Goal: Check status: Check status

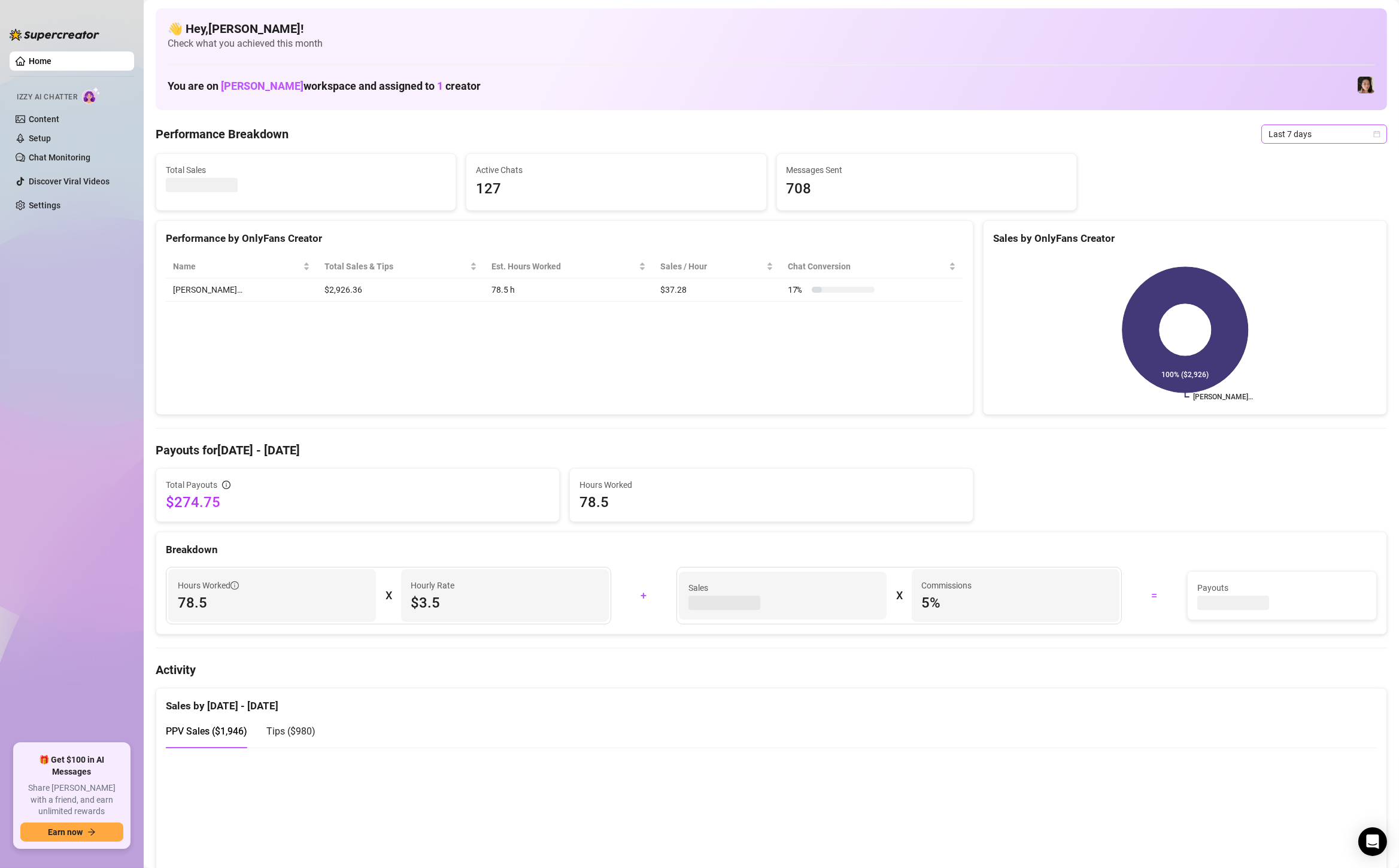
click at [1302, 134] on span "Last 7 days" at bounding box center [1324, 134] width 112 height 18
click at [1296, 231] on div "Custom date" at bounding box center [1324, 235] width 107 height 13
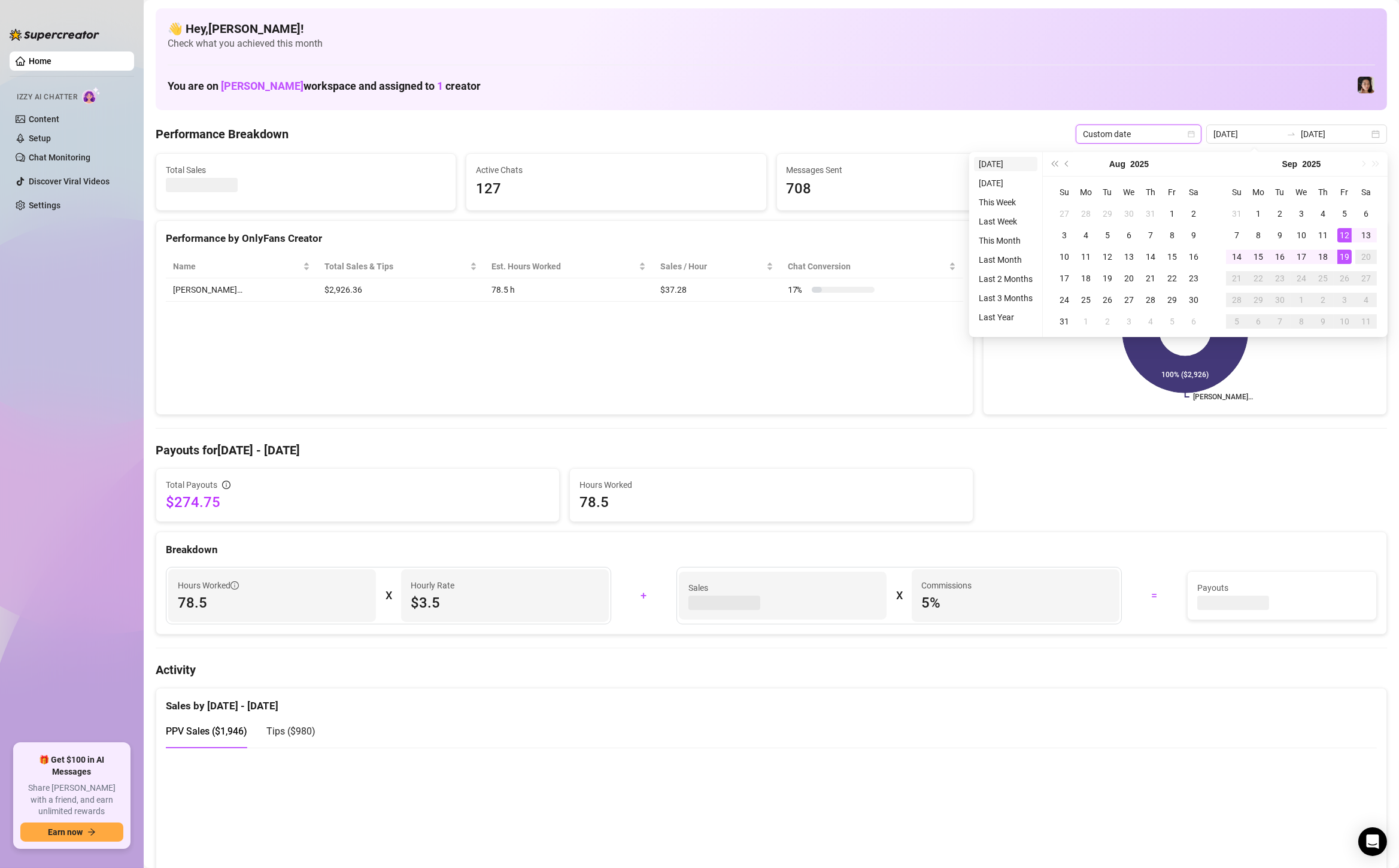
type input "2025-09-19"
click at [1011, 165] on li "[DATE]" at bounding box center [1006, 163] width 63 height 14
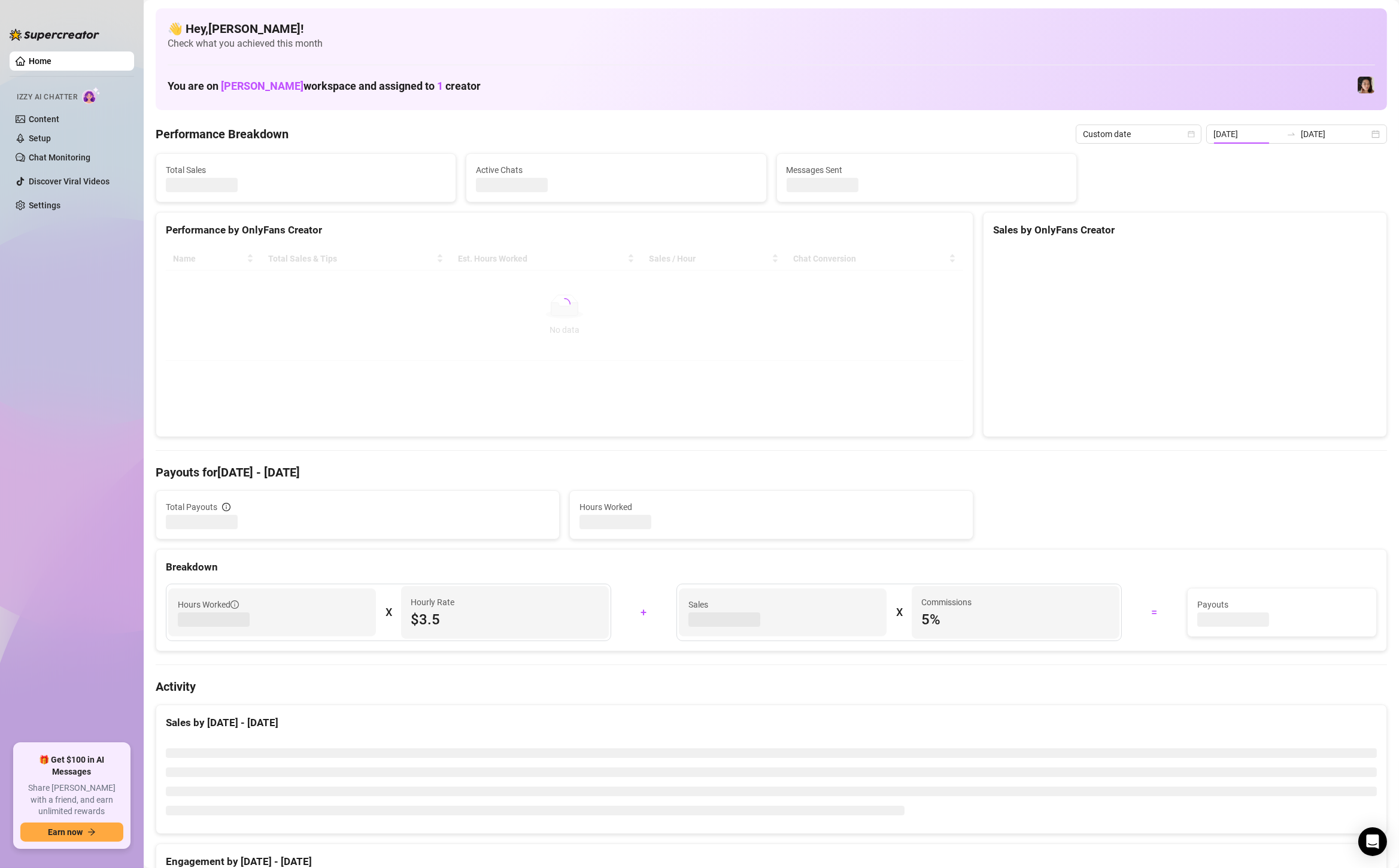
type input "2025-09-19"
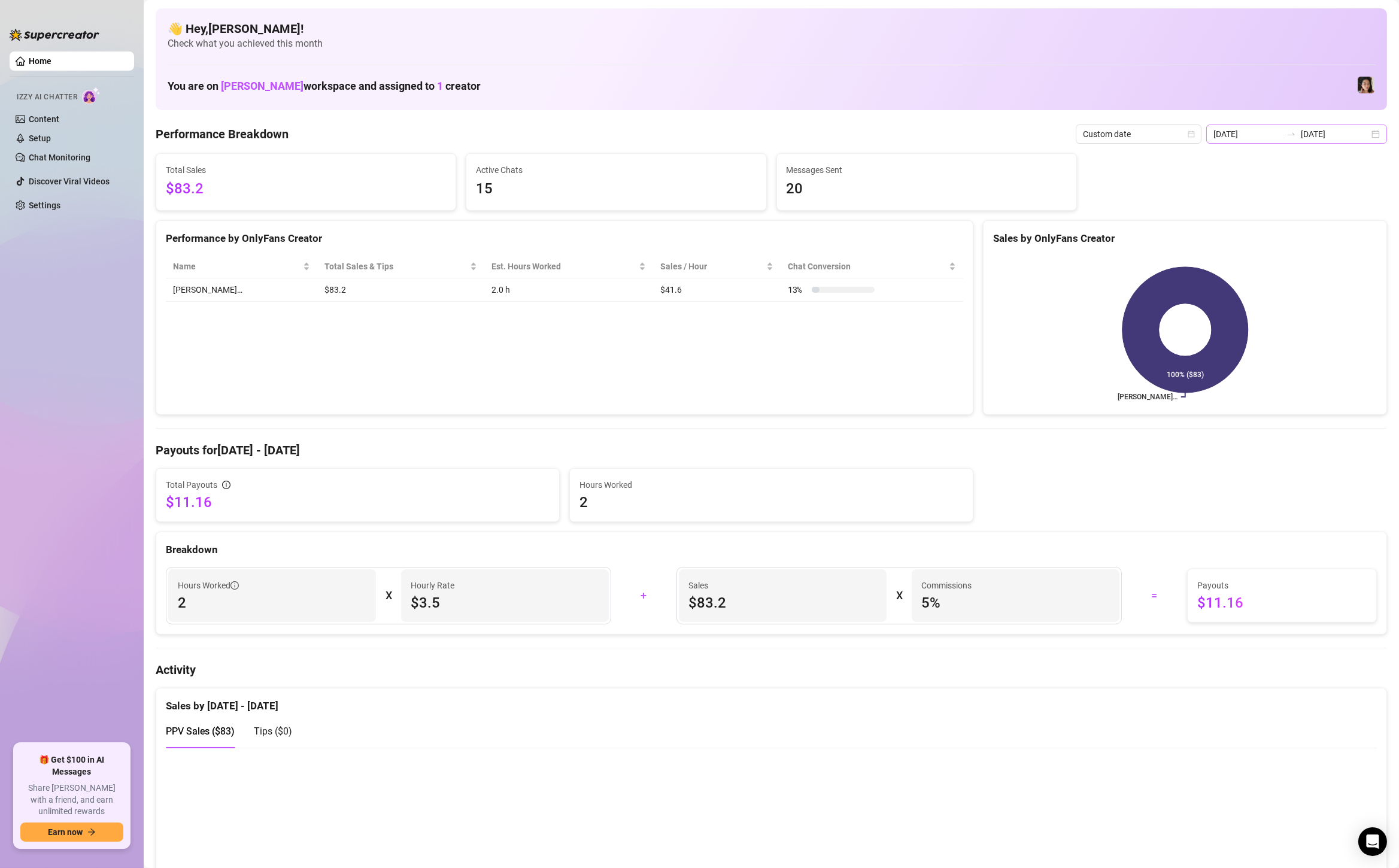
click at [1381, 133] on div "2025-09-19 2025-09-19" at bounding box center [1296, 133] width 181 height 19
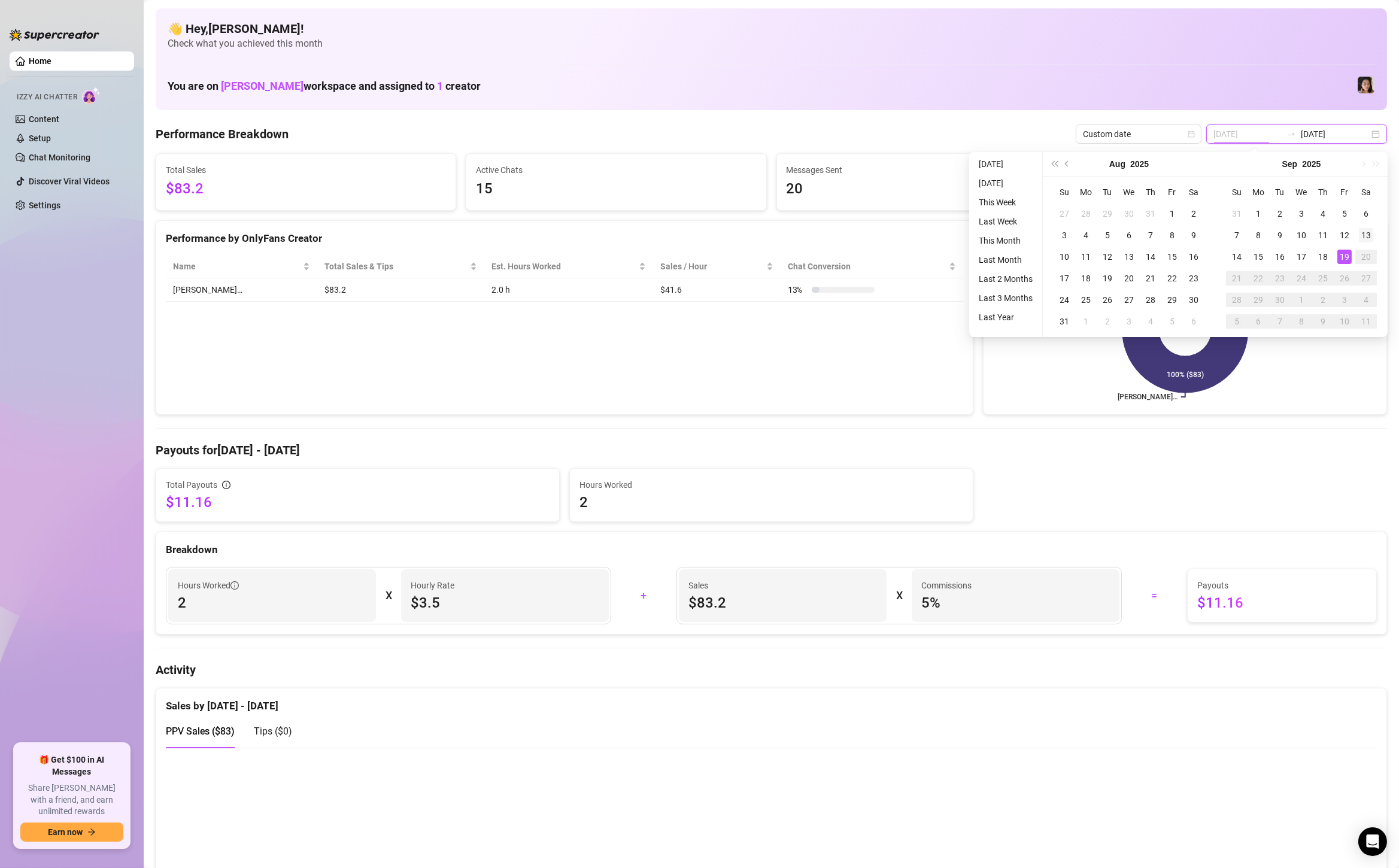
type input "[DATE]"
click at [1365, 234] on div "13" at bounding box center [1366, 235] width 14 height 14
click at [1344, 259] on div "19" at bounding box center [1344, 257] width 14 height 14
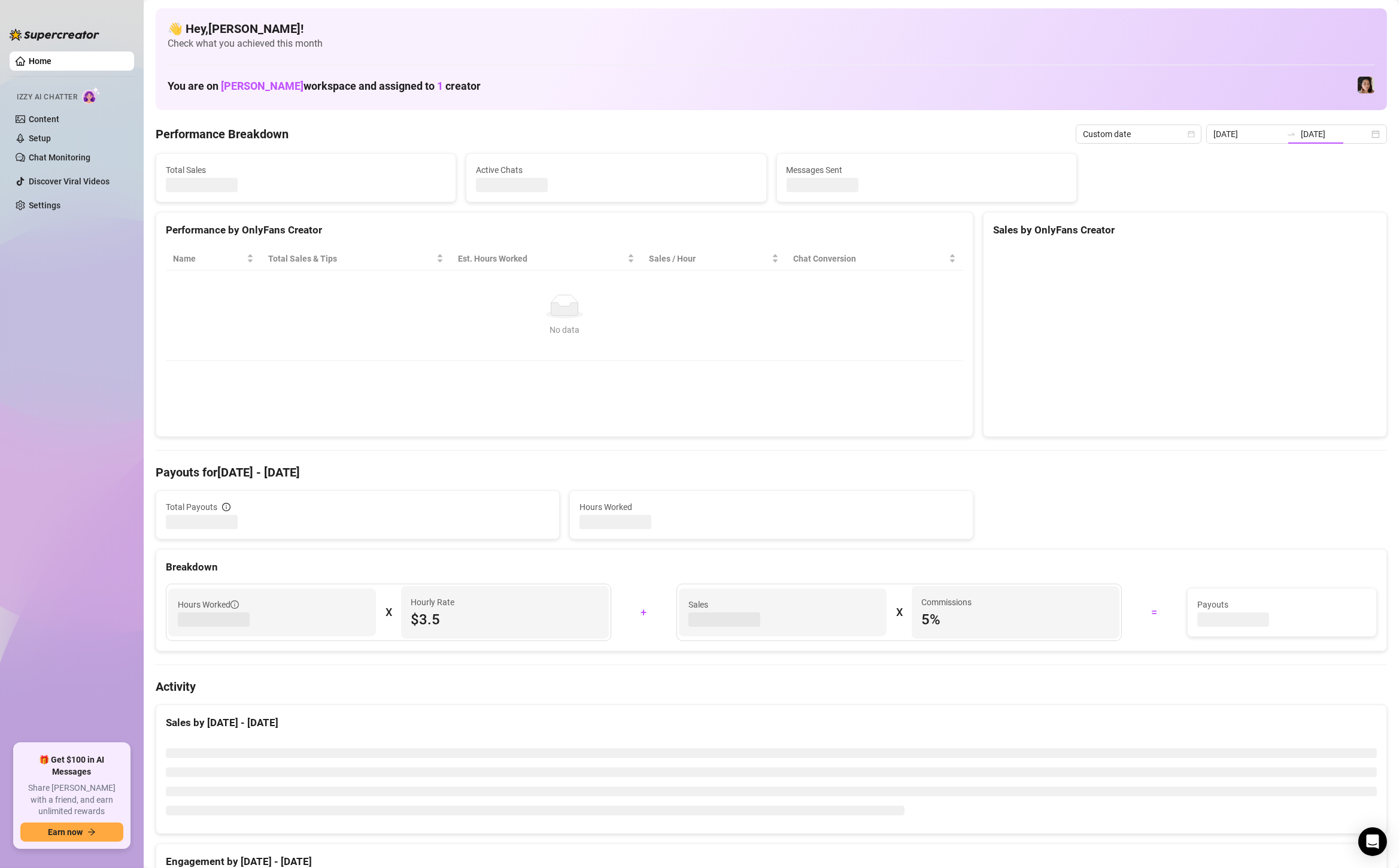
type input "[DATE]"
